Goal: Task Accomplishment & Management: Use online tool/utility

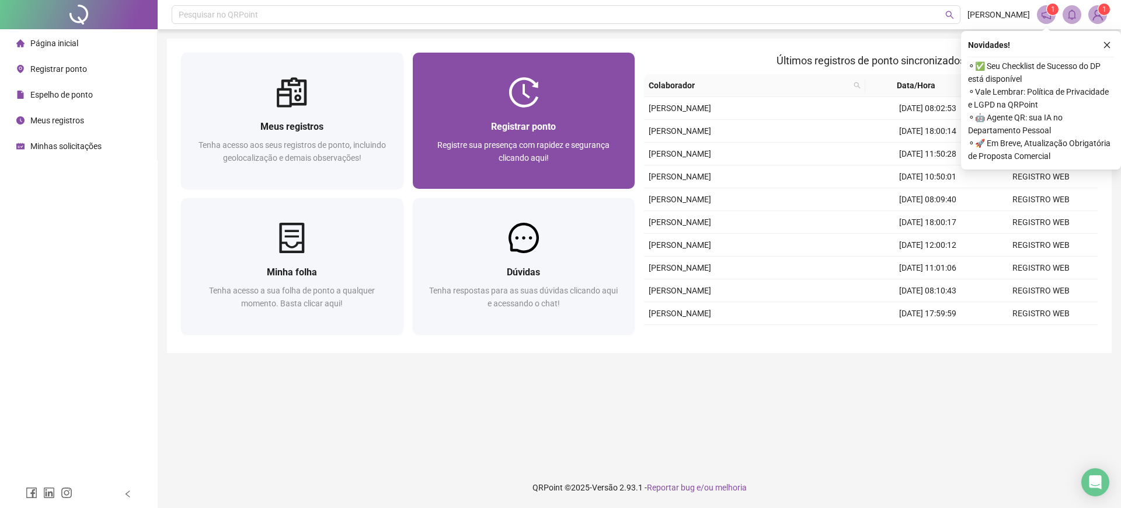
click at [574, 121] on div "Registrar ponto" at bounding box center [524, 126] width 194 height 15
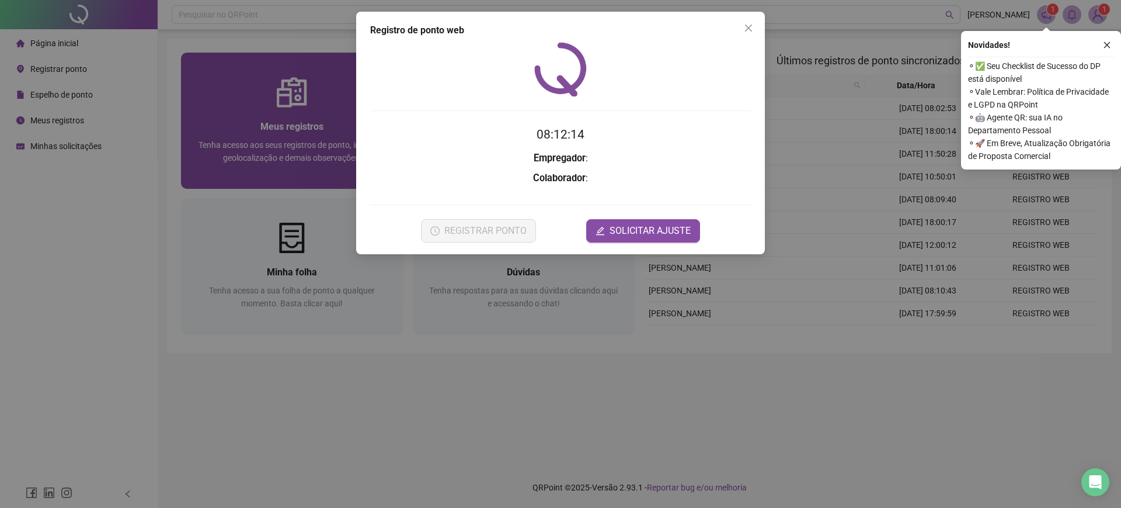
click at [289, 106] on div "Registro [PERSON_NAME] web 08:12:14 Empregador : Colaborador : REGISTRAR PONTO …" at bounding box center [560, 254] width 1121 height 508
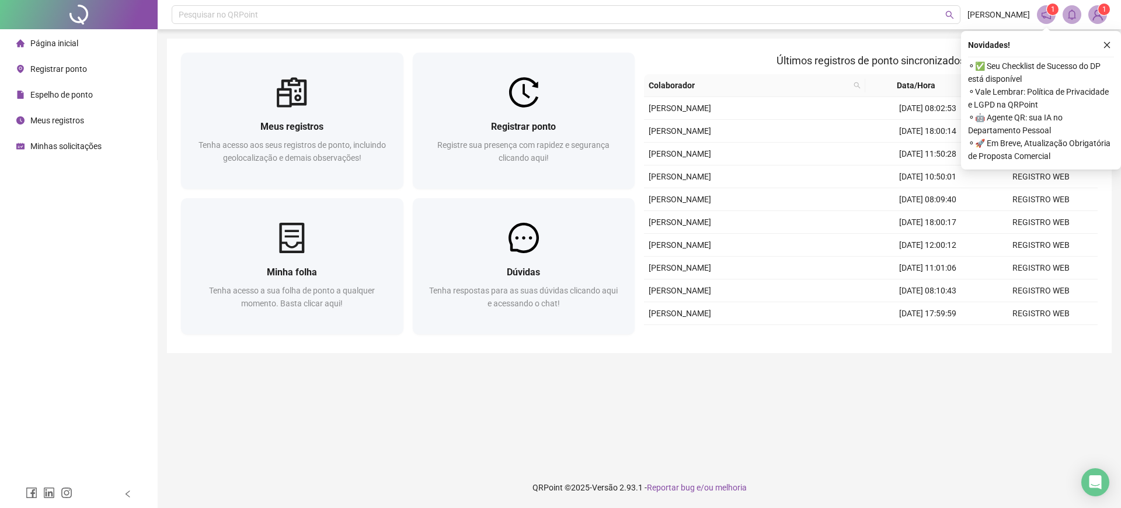
click at [1106, 44] on icon "close" at bounding box center [1107, 45] width 8 height 8
